Goal: Use online tool/utility: Utilize a website feature to perform a specific function

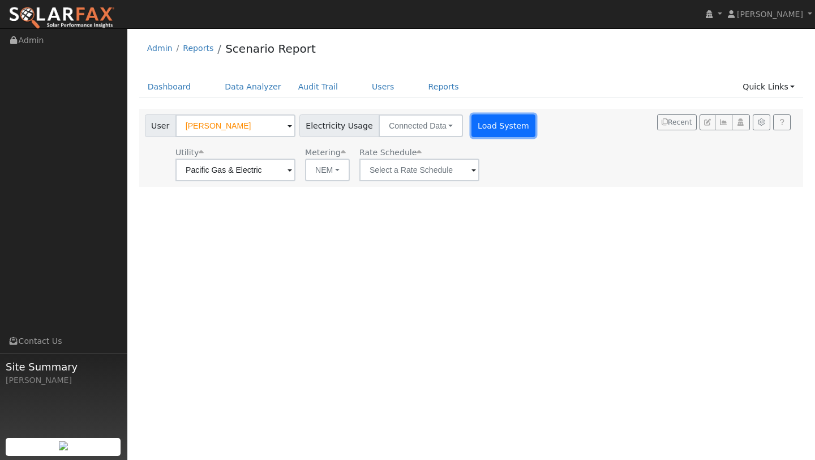
click at [471, 127] on button "Load System" at bounding box center [503, 125] width 65 height 23
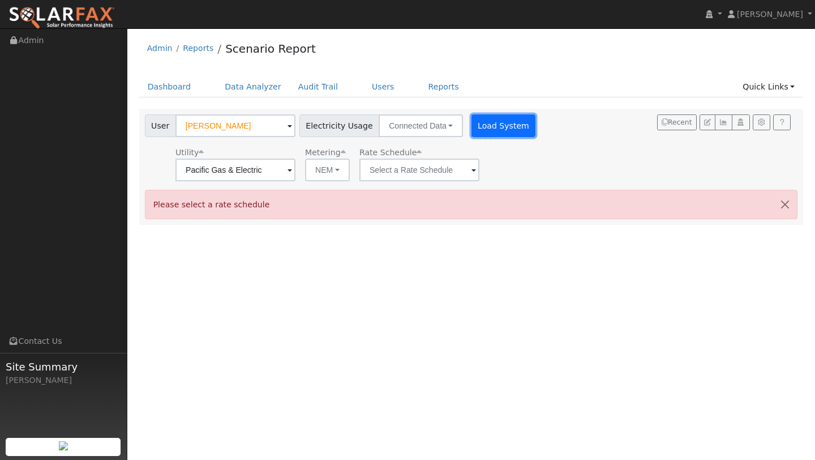
click at [471, 127] on button "Load System" at bounding box center [503, 125] width 65 height 23
click at [395, 173] on input "text" at bounding box center [419, 169] width 120 height 23
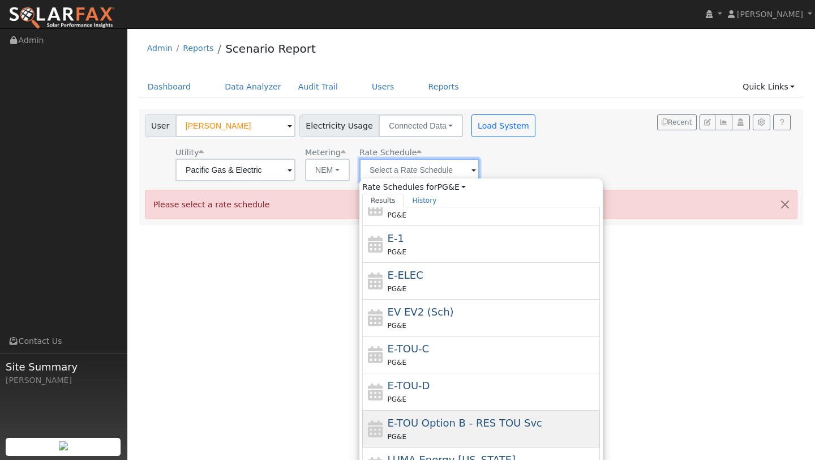
scroll to position [47, 0]
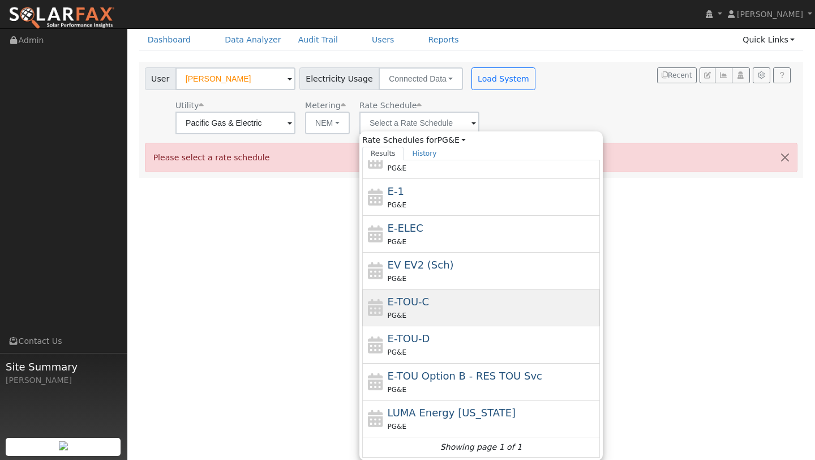
click at [396, 298] on span "E-TOU-C" at bounding box center [409, 301] width 42 height 12
type input "E-TOU-C"
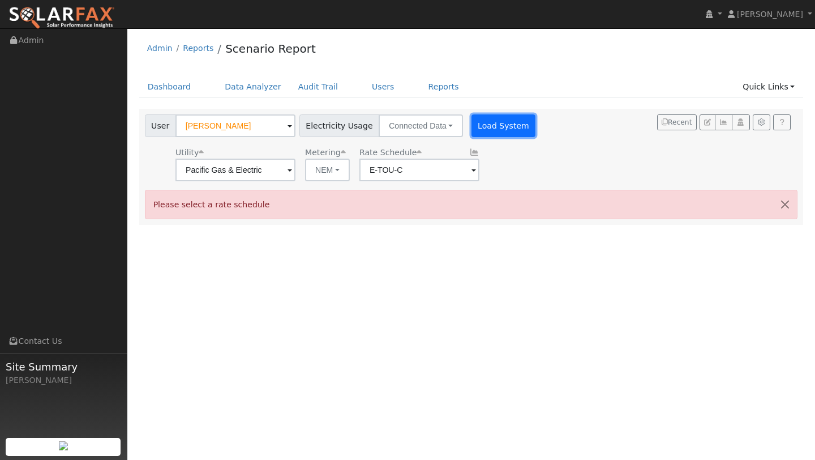
click at [471, 115] on button "Load System" at bounding box center [503, 125] width 65 height 23
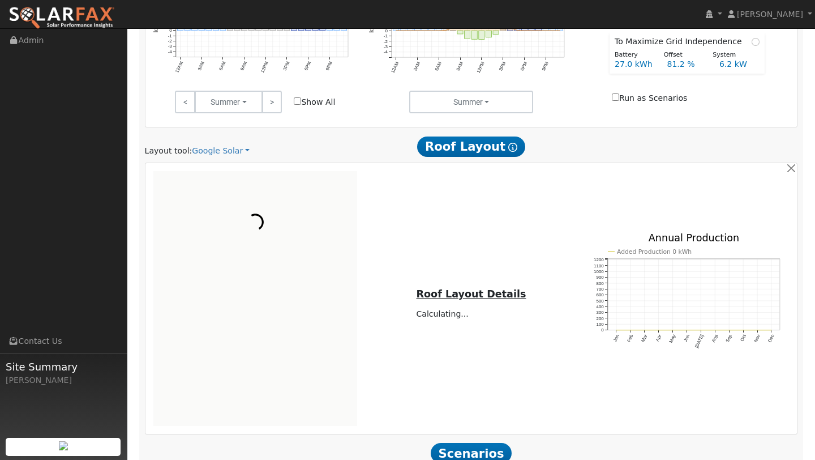
scroll to position [600, 0]
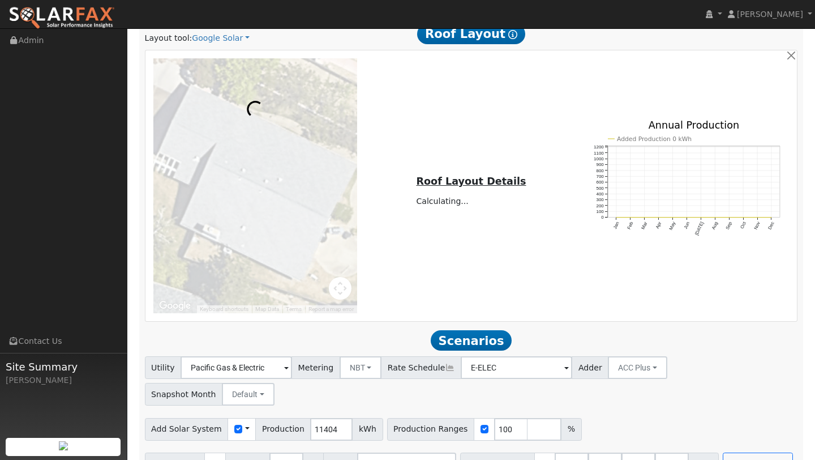
click at [343, 287] on div at bounding box center [255, 185] width 216 height 255
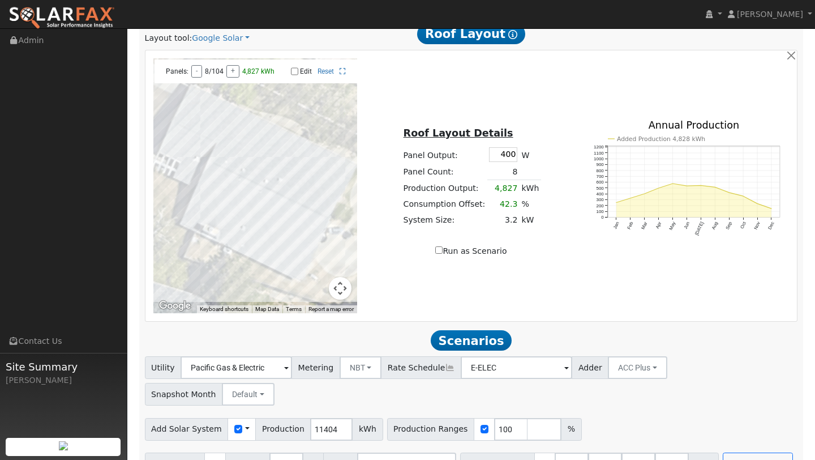
click at [343, 287] on button "Map camera controls" at bounding box center [340, 288] width 23 height 23
click at [310, 288] on button "Zoom out" at bounding box center [311, 288] width 23 height 23
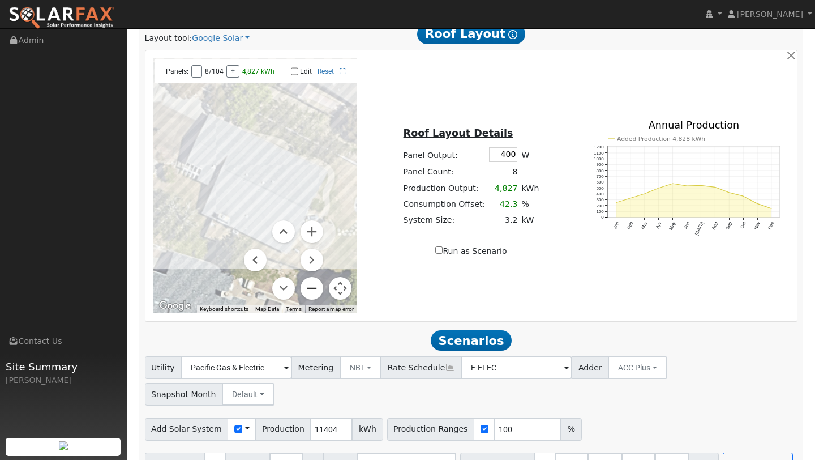
click at [310, 288] on button "Zoom out" at bounding box center [311, 288] width 23 height 23
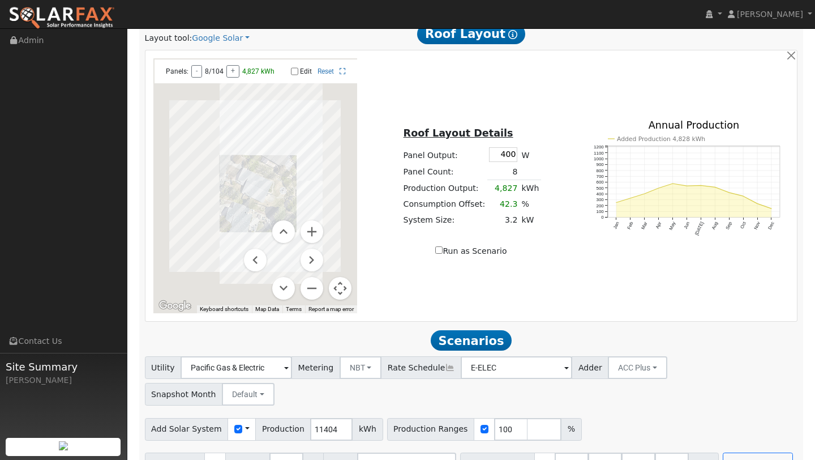
click at [336, 286] on button "Map camera controls" at bounding box center [340, 288] width 23 height 23
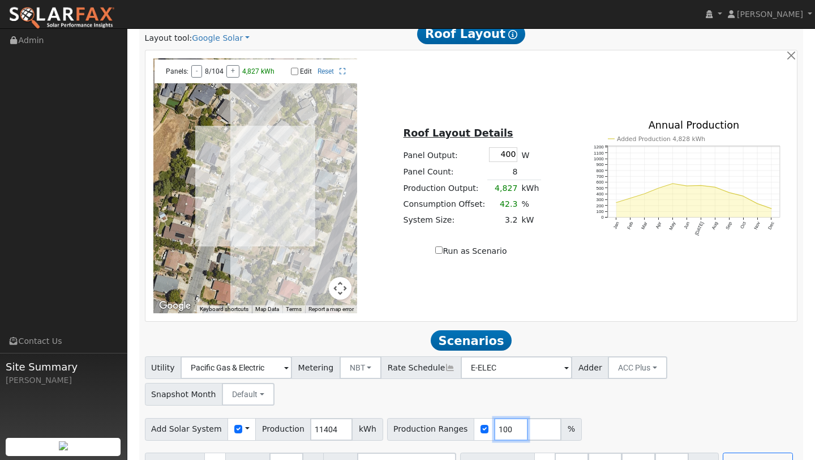
click at [500, 418] on input "100" at bounding box center [511, 429] width 34 height 23
type input "132"
click at [655, 452] on input "number" at bounding box center [672, 463] width 34 height 23
type input "0"
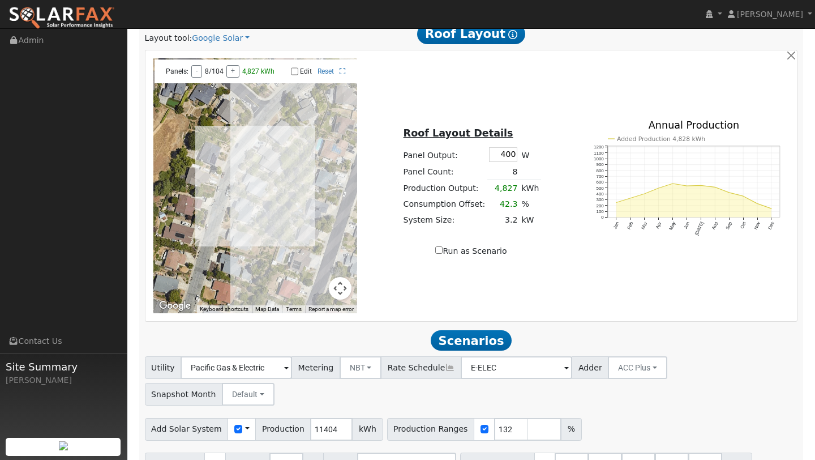
type input "13.5"
type input "27"
type input "40.5"
click at [675, 413] on div "Add Solar System Use CSV Data Production 11404 kWh Production Ranges 132 %" at bounding box center [471, 426] width 657 height 27
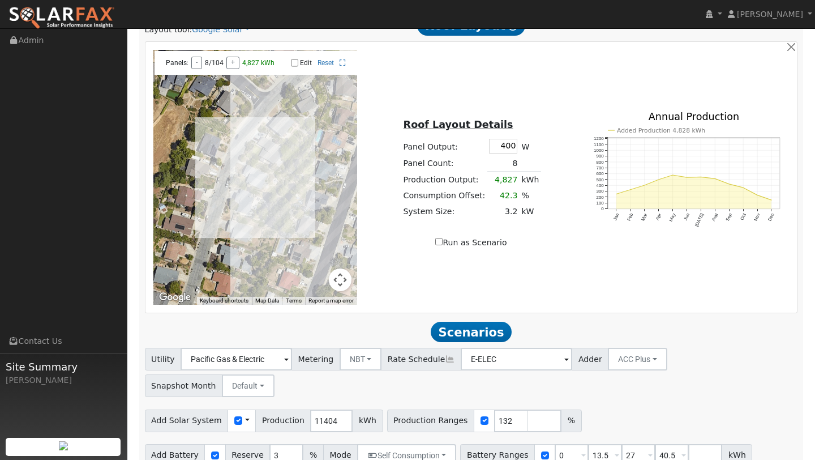
scroll to position [627, 0]
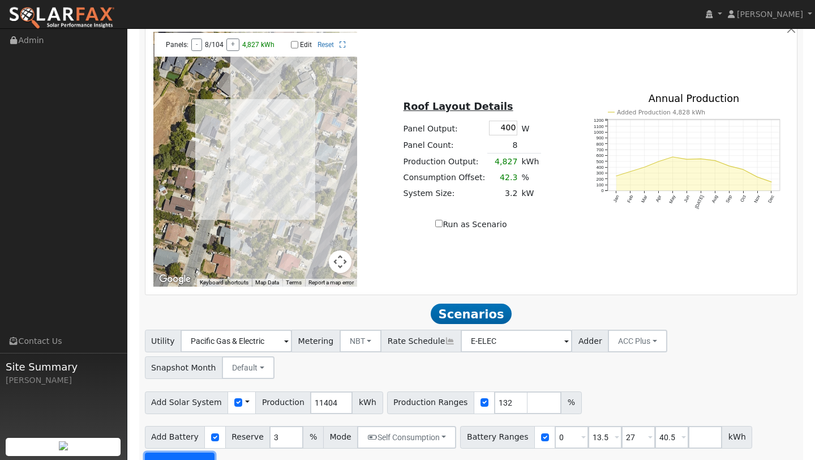
click at [197, 452] on button "Run Scenarios" at bounding box center [180, 463] width 70 height 23
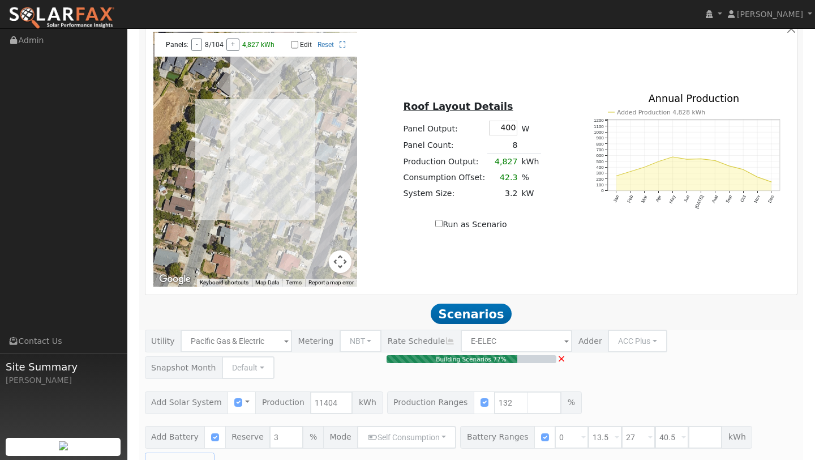
type input "10.0"
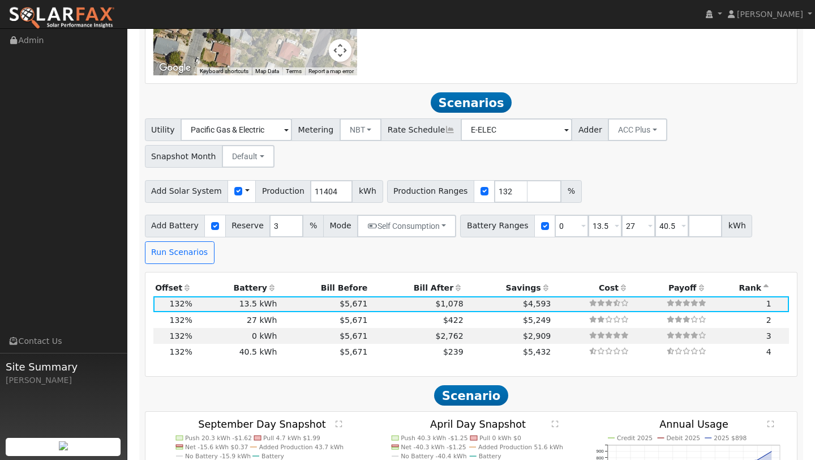
scroll to position [866, 0]
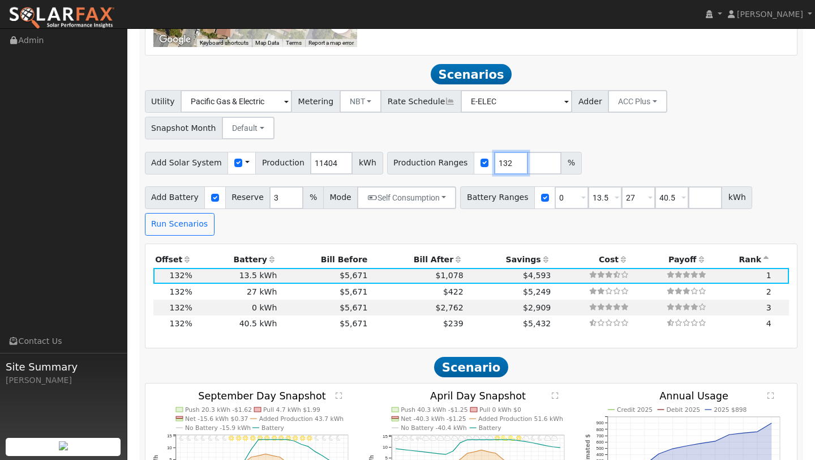
click at [497, 152] on input "132" at bounding box center [511, 163] width 34 height 23
type input "159"
click at [195, 213] on button "Run Scenarios" at bounding box center [180, 224] width 70 height 23
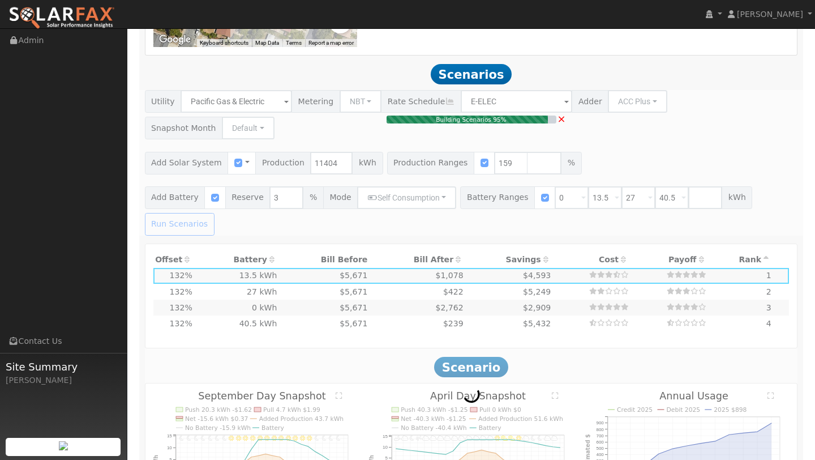
type input "12.1"
type input "$42,308"
type input "$17,552"
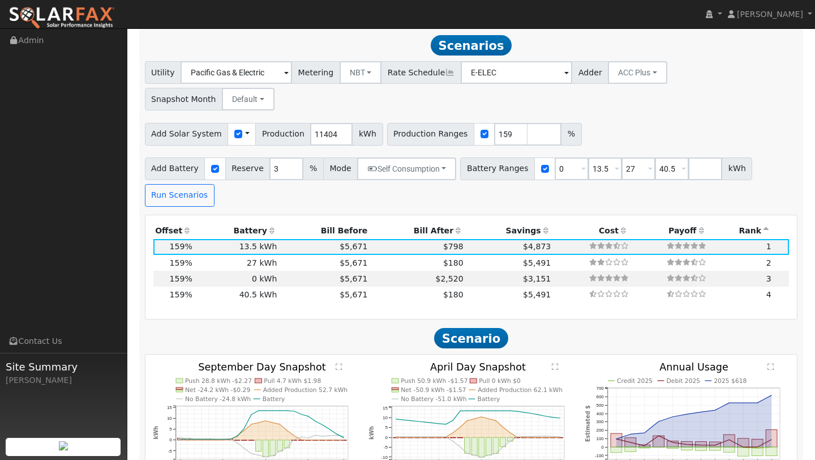
scroll to position [896, 0]
